Goal: Information Seeking & Learning: Learn about a topic

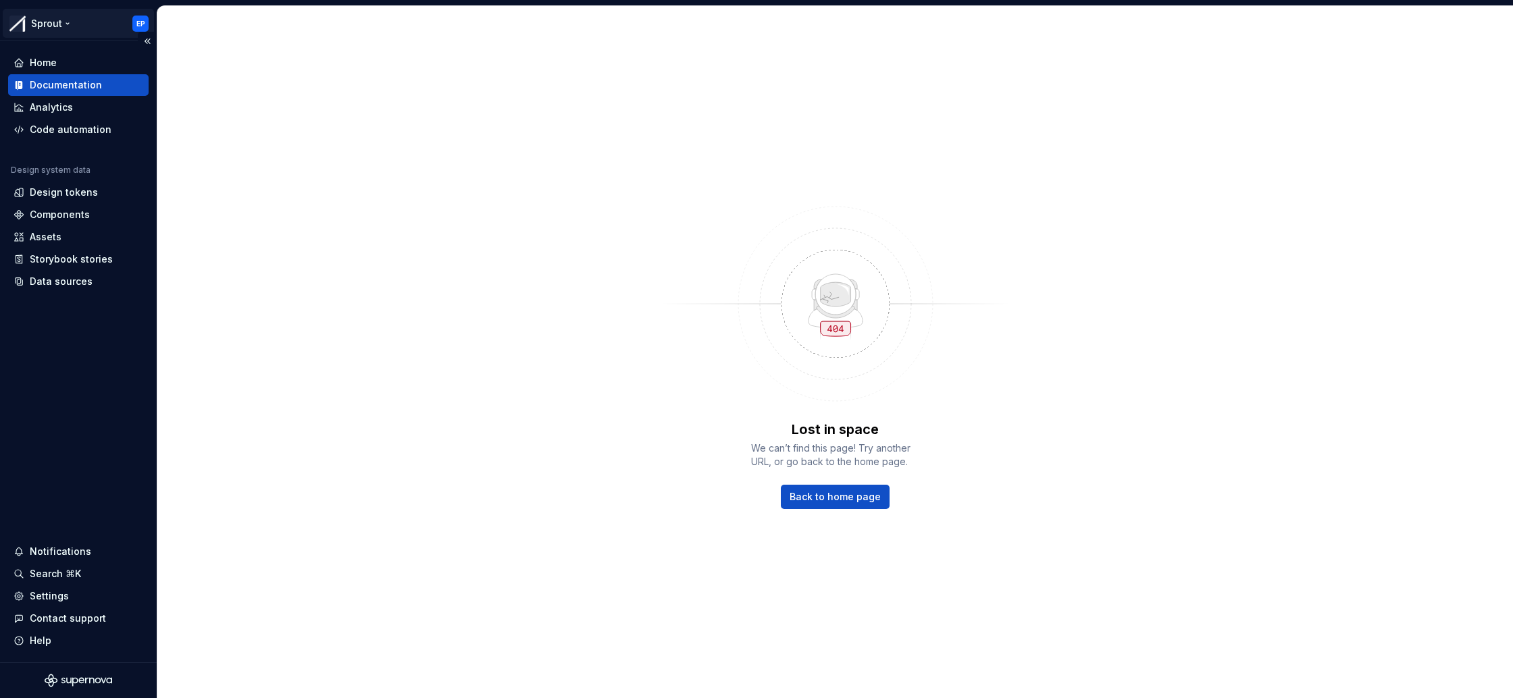
click at [36, 20] on html "Sprout EP Home Documentation Analytics Code automation Design system data Desig…" at bounding box center [756, 349] width 1513 height 698
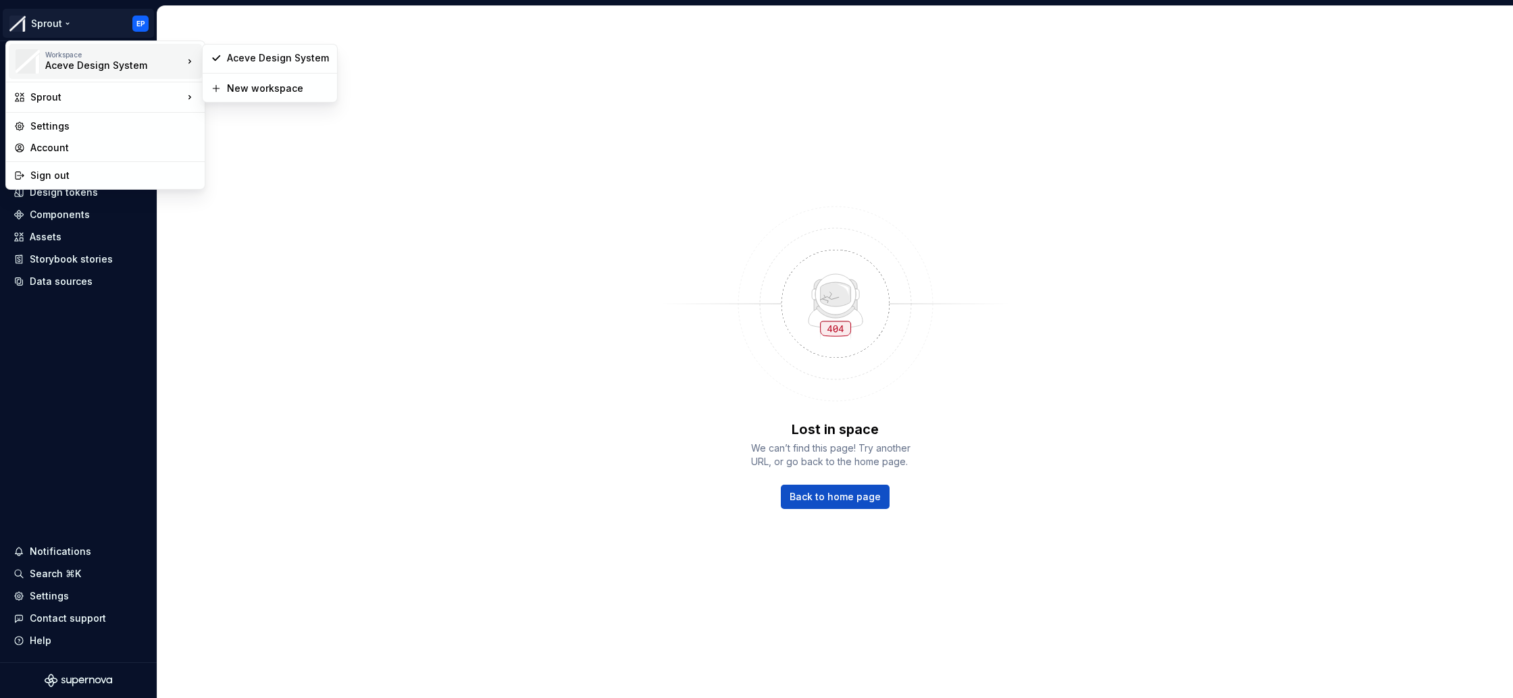
click at [109, 61] on div "Aceve Design System" at bounding box center [102, 66] width 115 height 14
click at [263, 59] on div "Aceve Design System" at bounding box center [278, 58] width 102 height 14
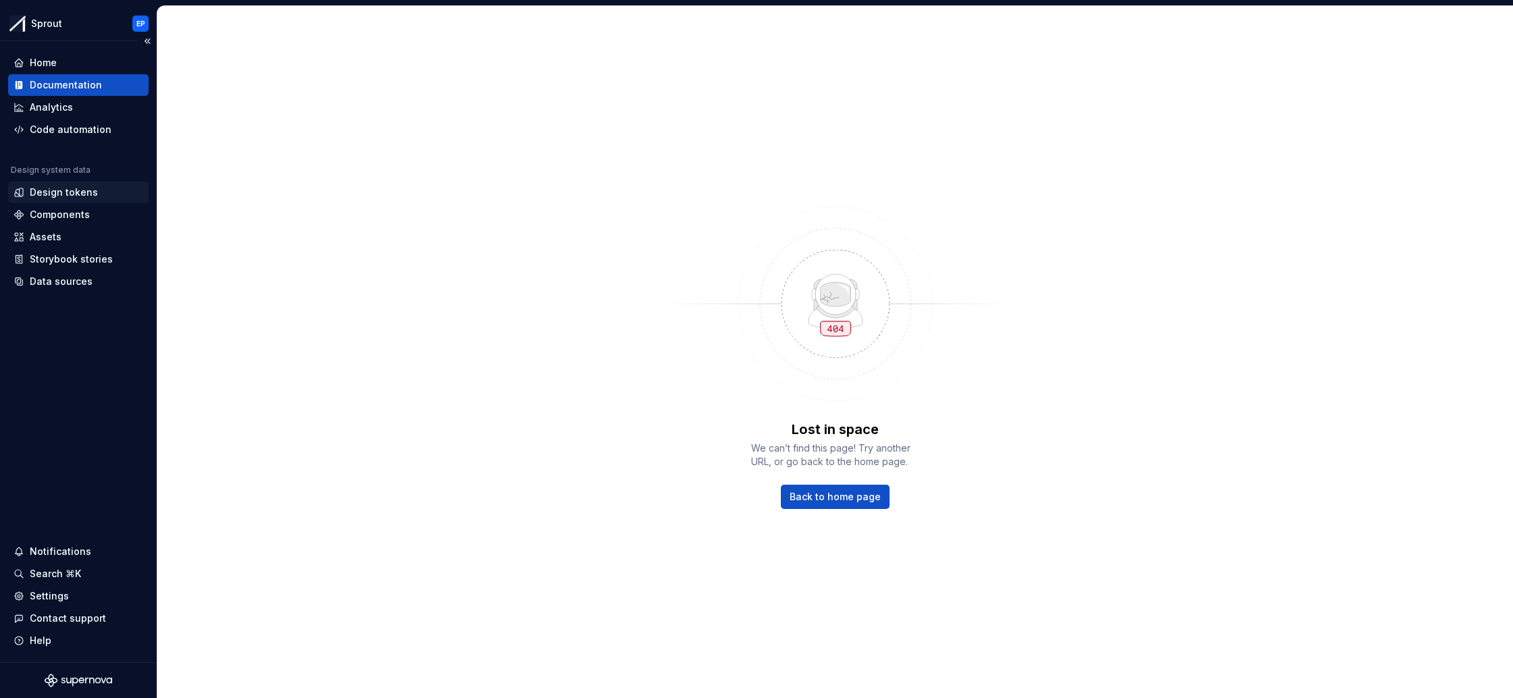
click at [64, 191] on div "Design tokens" at bounding box center [64, 193] width 68 height 14
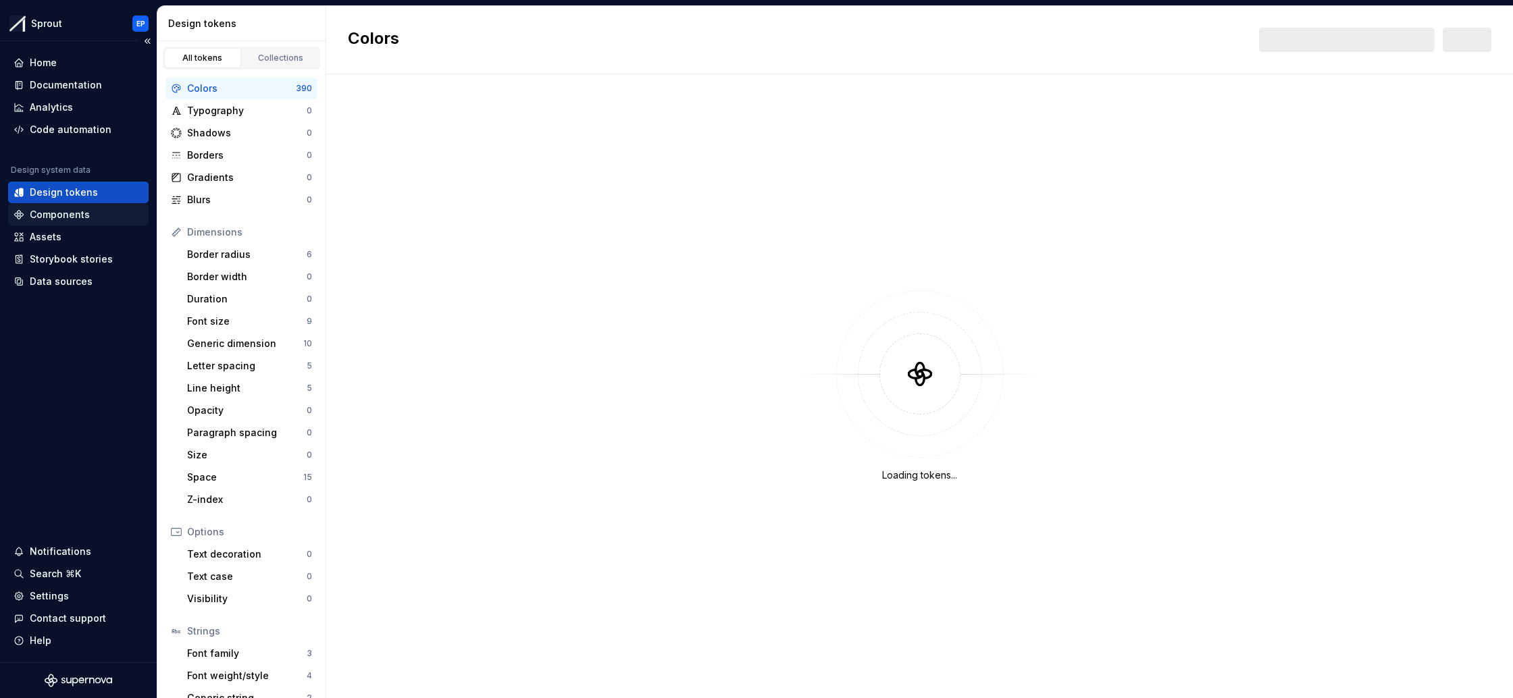
click at [78, 214] on div "Components" at bounding box center [60, 215] width 60 height 14
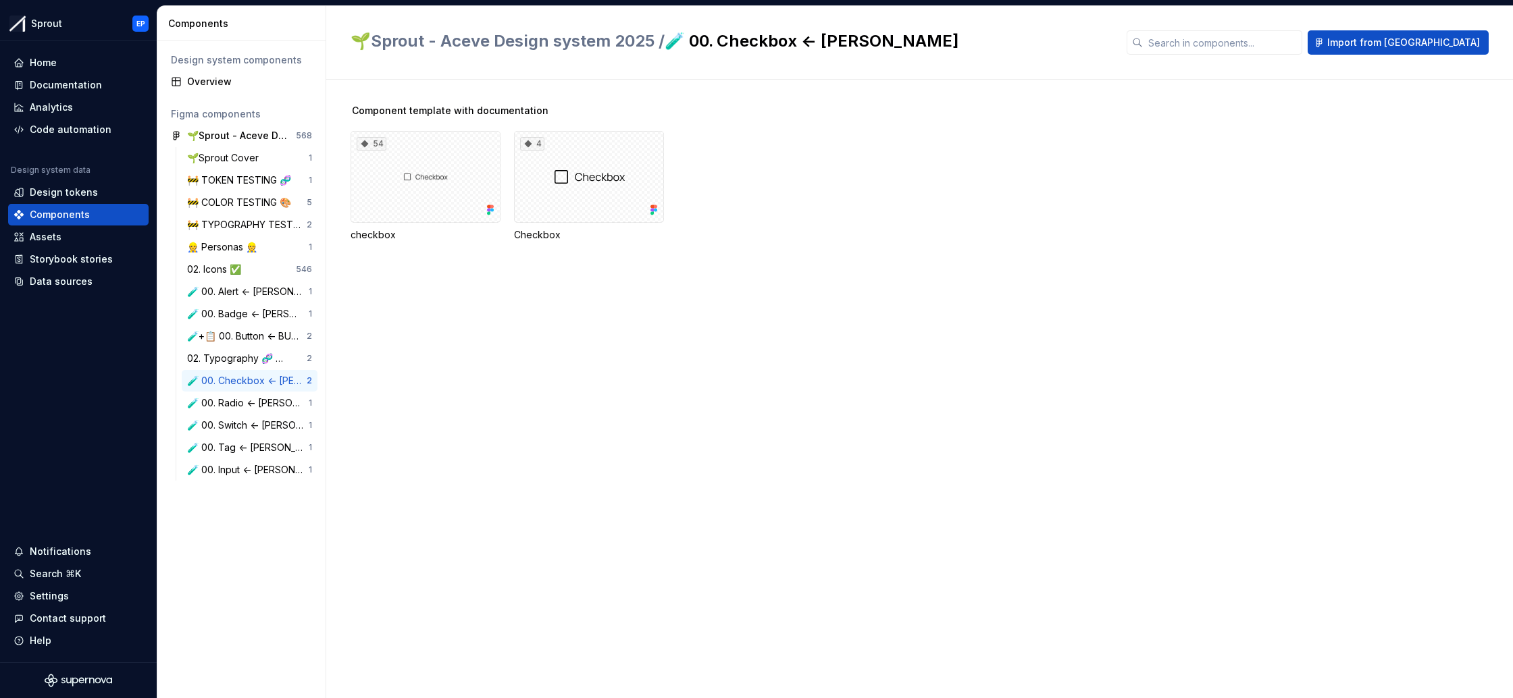
click at [492, 275] on div "Component template with documentation 54 checkbox 4 Checkbox" at bounding box center [931, 389] width 1162 height 619
click at [219, 271] on div "02. Icons ✅" at bounding box center [216, 270] width 59 height 14
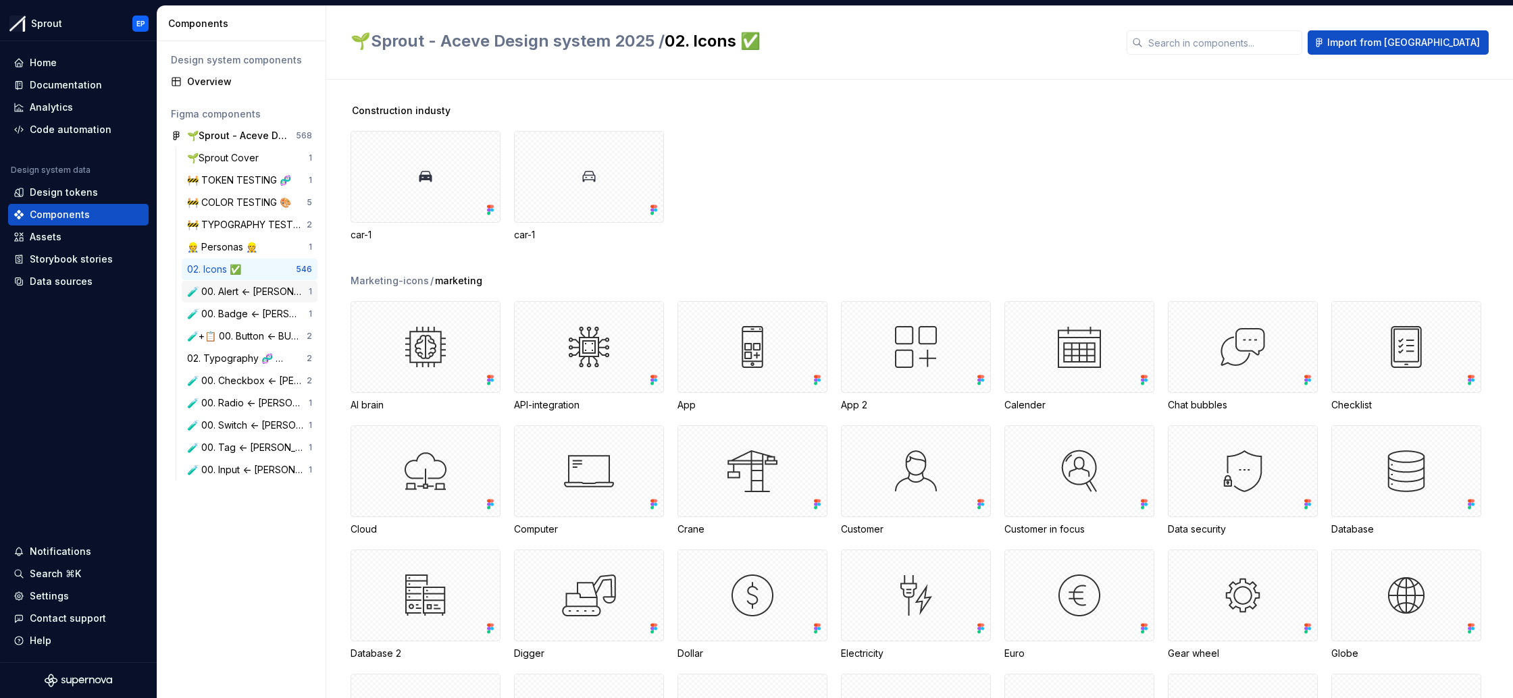
click at [236, 294] on div "🧪 00. Alert <- MATHIAS" at bounding box center [248, 292] width 122 height 14
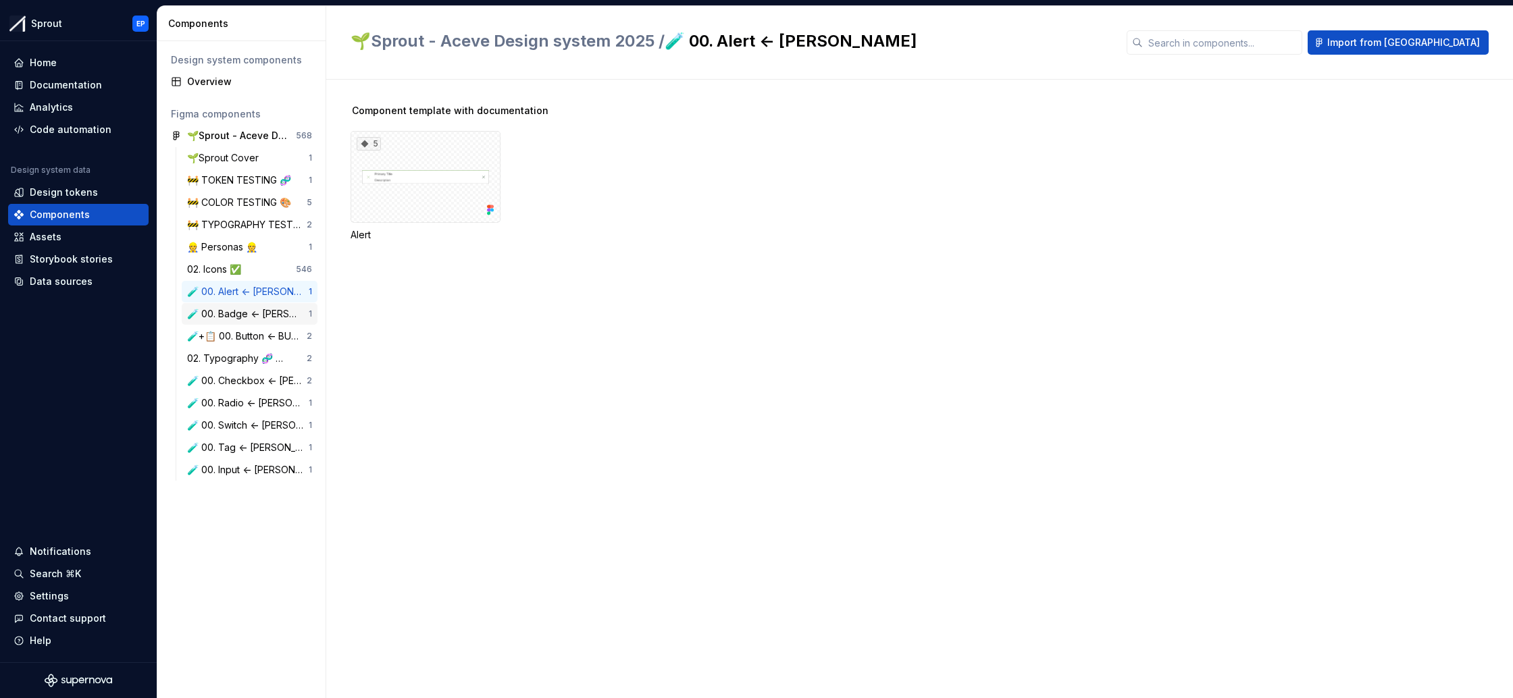
click at [238, 311] on div "🧪 00. Badge <- MATHIAS" at bounding box center [248, 314] width 122 height 14
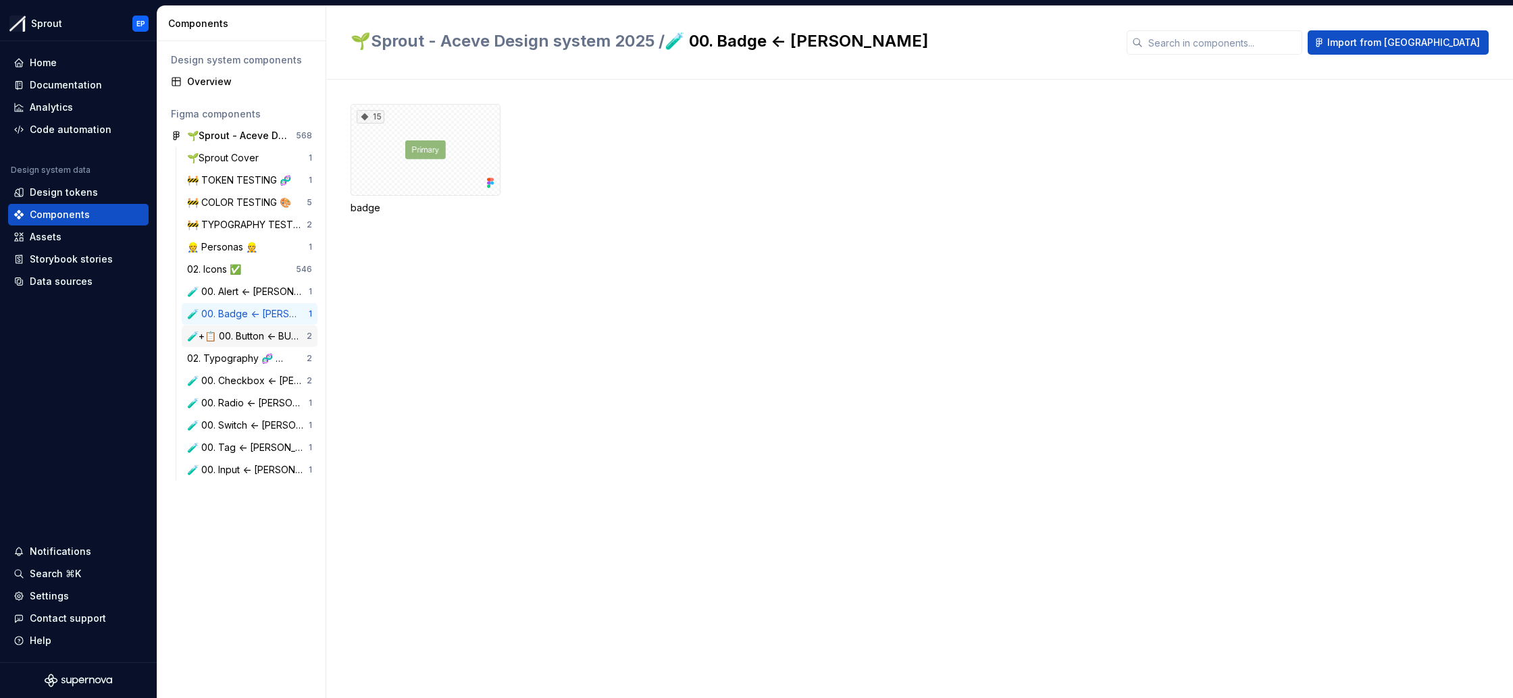
click at [240, 331] on div "🧪+📋 00. Button <- BURAK" at bounding box center [247, 337] width 120 height 14
click at [92, 240] on div "Assets" at bounding box center [79, 237] width 130 height 14
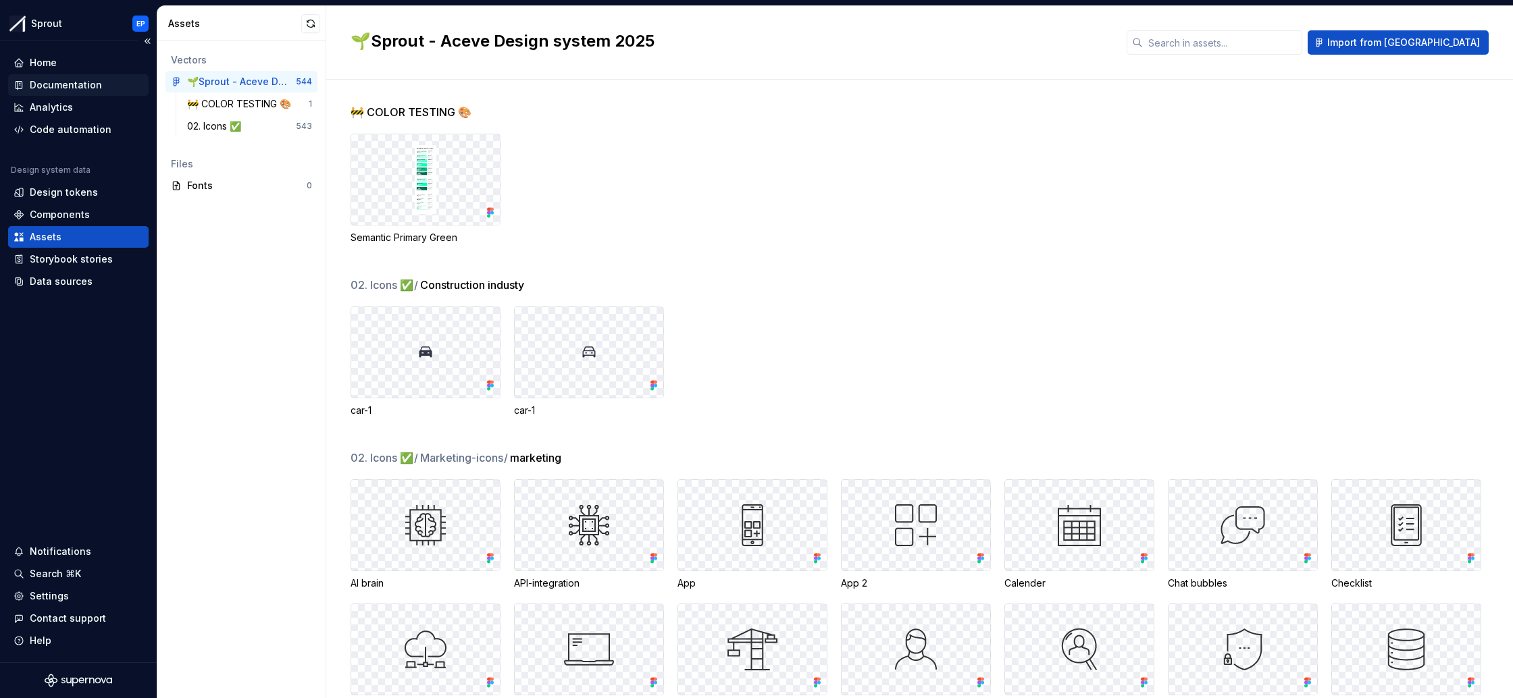
click at [95, 87] on div "Documentation" at bounding box center [66, 85] width 72 height 14
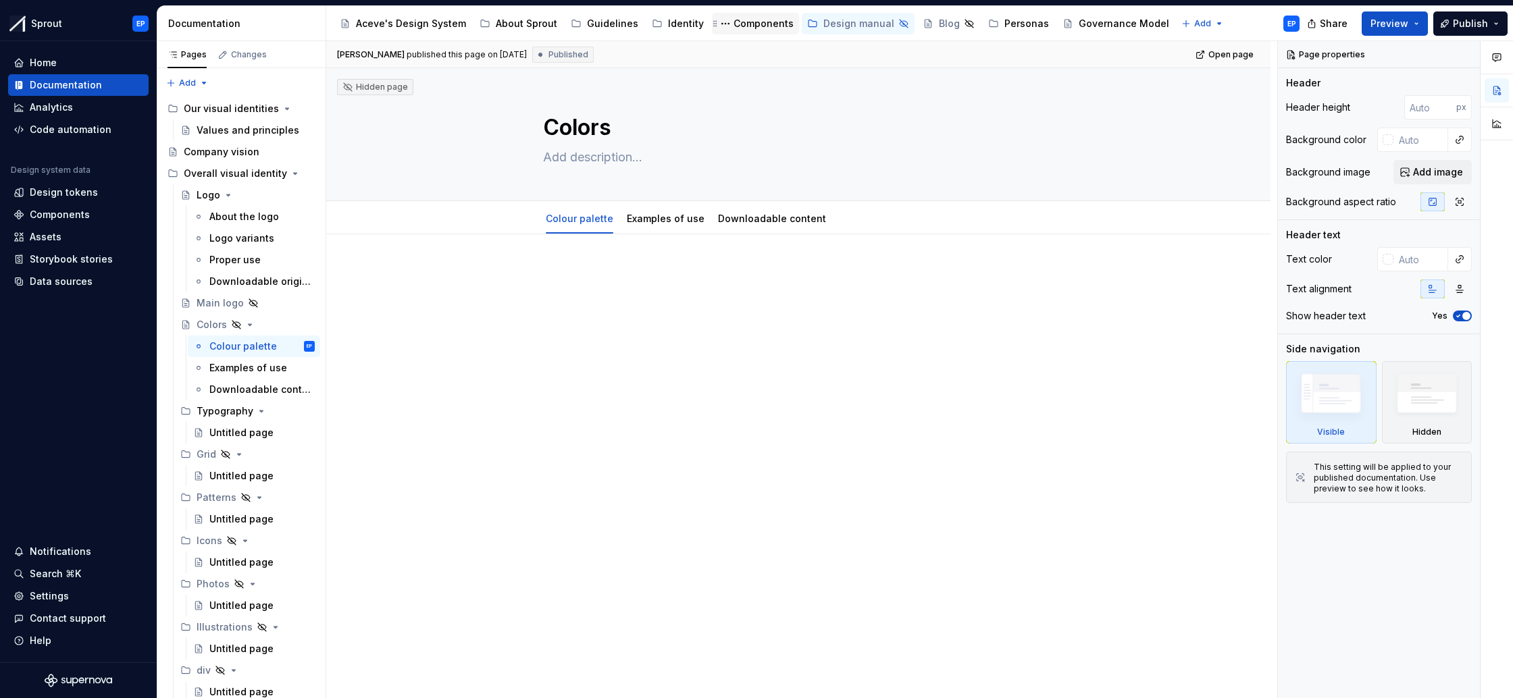
click at [756, 27] on div "Components" at bounding box center [763, 24] width 60 height 14
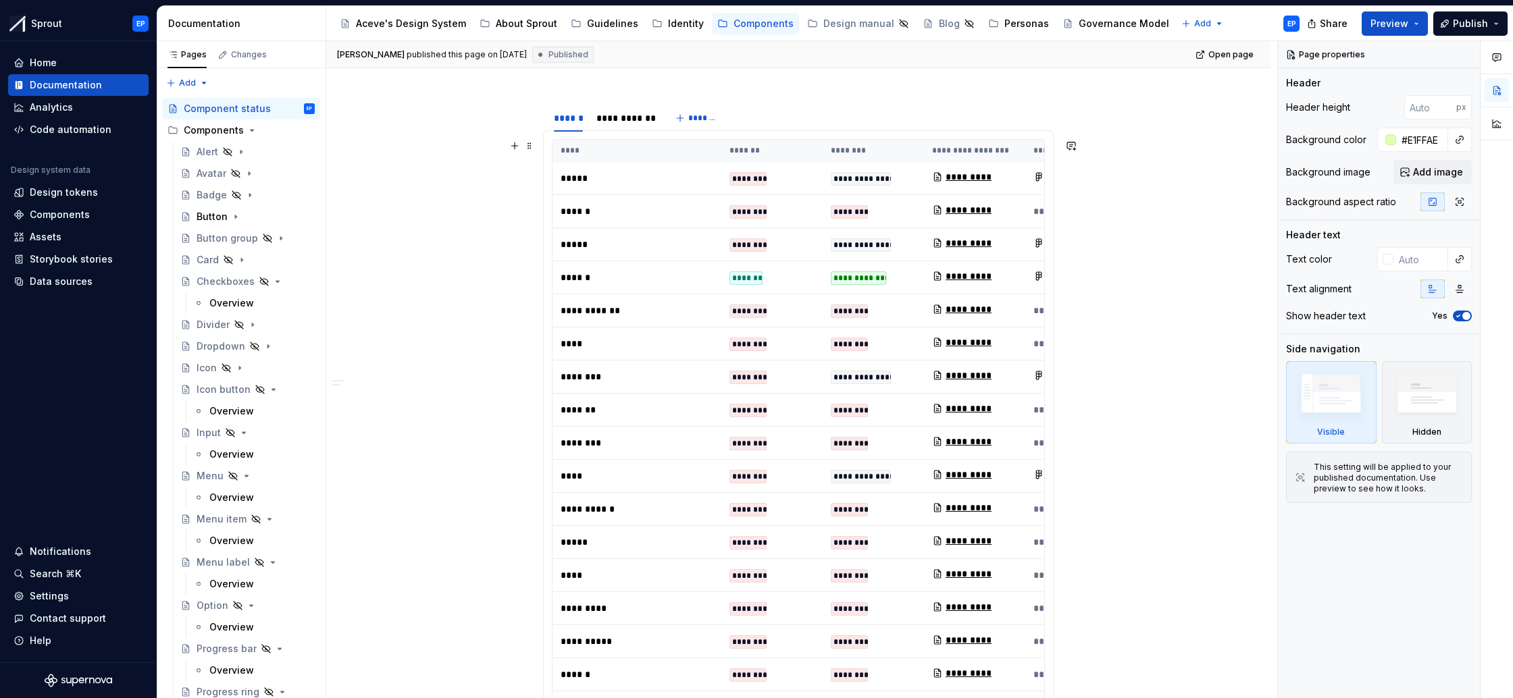
scroll to position [224, 0]
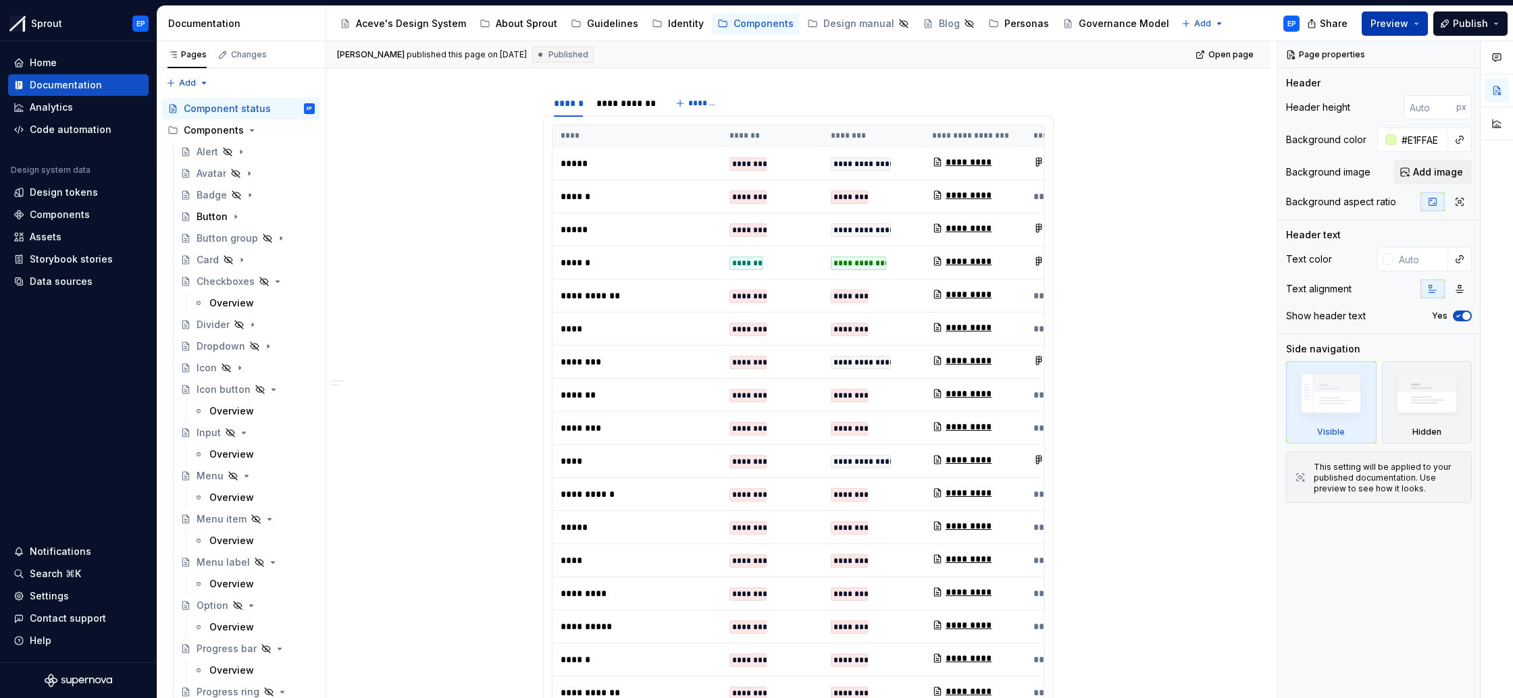
click at [1419, 19] on button "Preview" at bounding box center [1394, 23] width 66 height 24
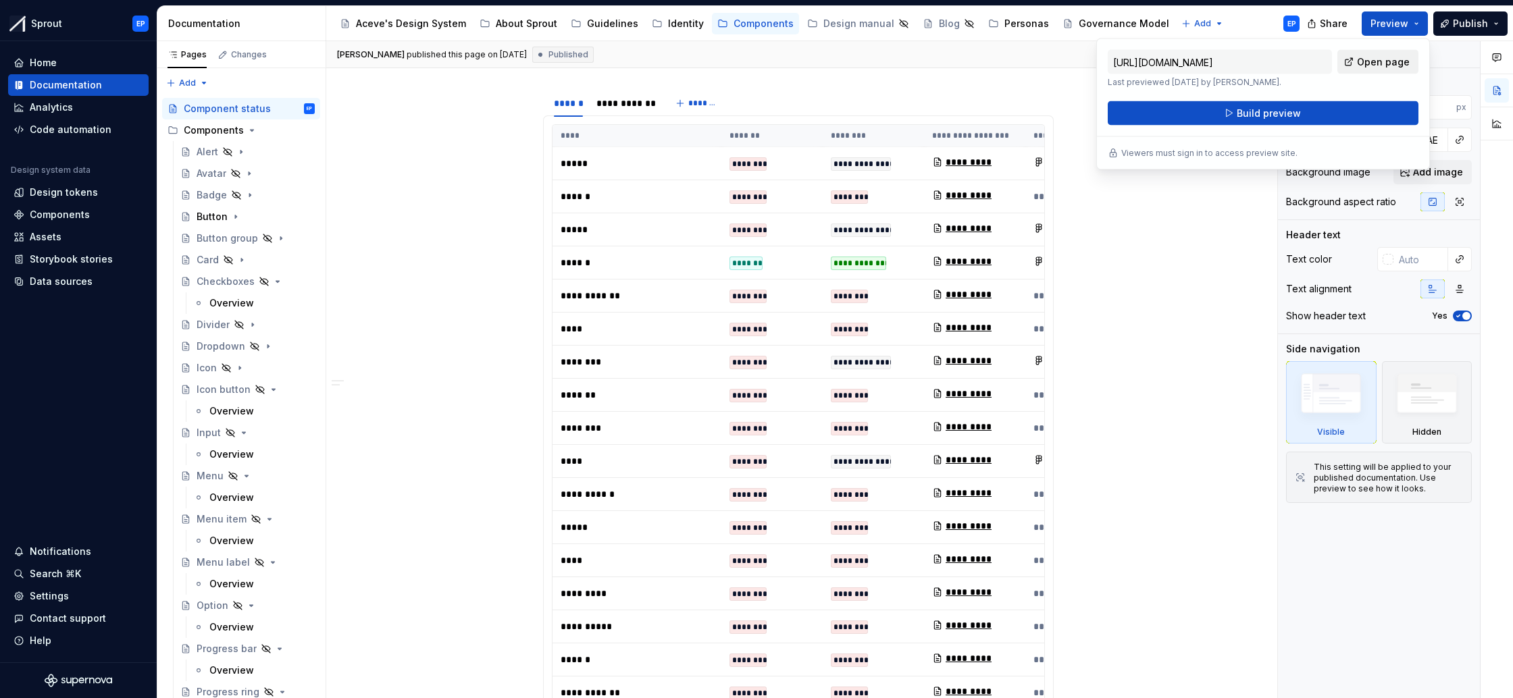
click at [1398, 60] on span "Open page" at bounding box center [1383, 62] width 53 height 14
type textarea "*"
